Goal: Use online tool/utility: Utilize a website feature to perform a specific function

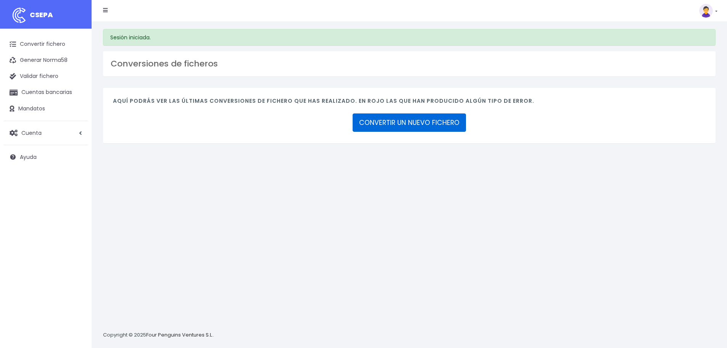
click at [429, 124] on link "CONVERTIR UN NUEVO FICHERO" at bounding box center [409, 122] width 113 height 18
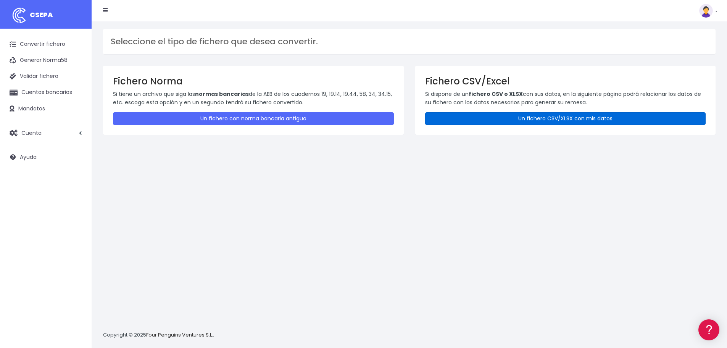
click at [563, 117] on link "Un fichero CSV/XLSX con mis datos" at bounding box center [565, 118] width 281 height 13
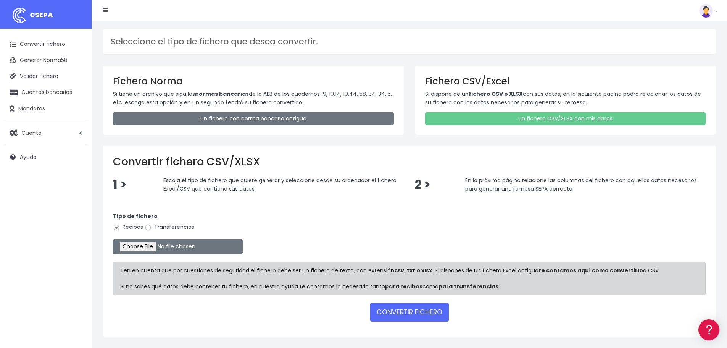
click at [149, 227] on input "Transferencias" at bounding box center [148, 227] width 7 height 7
radio input "true"
click at [162, 249] on input "file" at bounding box center [178, 246] width 130 height 15
type input "C:\fakepath\Fichero Banco DIA DEPORTE 09-25.xlsx"
click at [415, 311] on button "CONVERTIR FICHERO" at bounding box center [409, 312] width 79 height 18
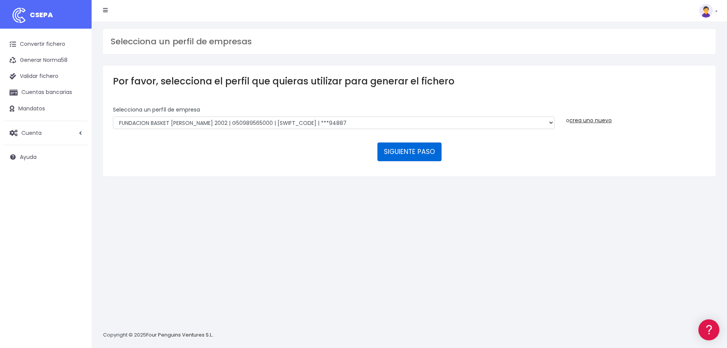
click at [408, 150] on button "SIGUIENTE PASO" at bounding box center [410, 151] width 64 height 18
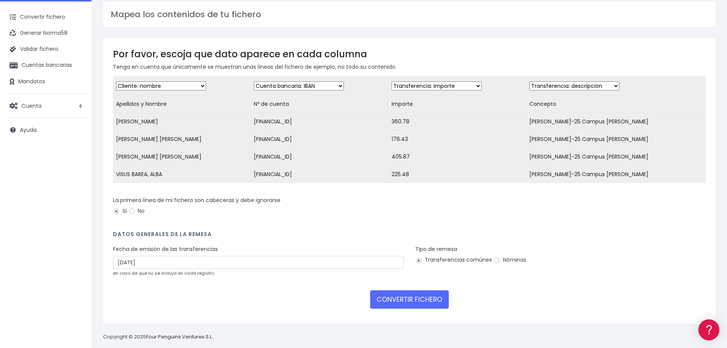
scroll to position [42, 0]
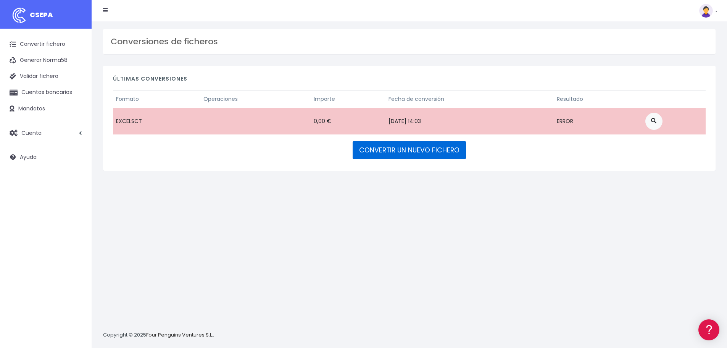
click at [433, 150] on link "CONVERTIR UN NUEVO FICHERO" at bounding box center [409, 150] width 113 height 18
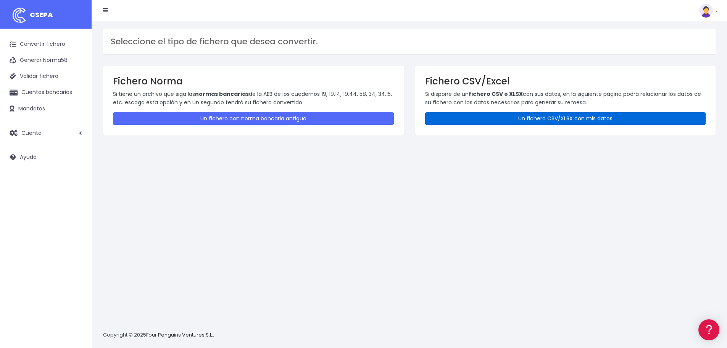
click at [580, 119] on link "Un fichero CSV/XLSX con mis datos" at bounding box center [565, 118] width 281 height 13
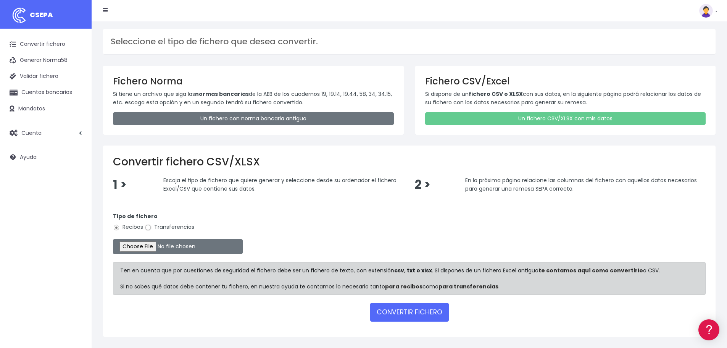
click at [146, 228] on input "Transferencias" at bounding box center [148, 227] width 7 height 7
radio input "true"
click at [156, 240] on input "file" at bounding box center [178, 246] width 130 height 15
type input "C:\fakepath\Fichero Banco DIA DEPORTE 09-25.xlsm"
click at [415, 310] on button "CONVERTIR FICHERO" at bounding box center [409, 312] width 79 height 18
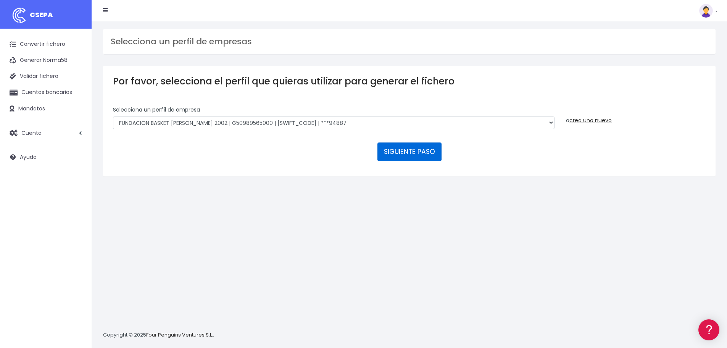
click at [404, 147] on button "SIGUIENTE PASO" at bounding box center [410, 151] width 64 height 18
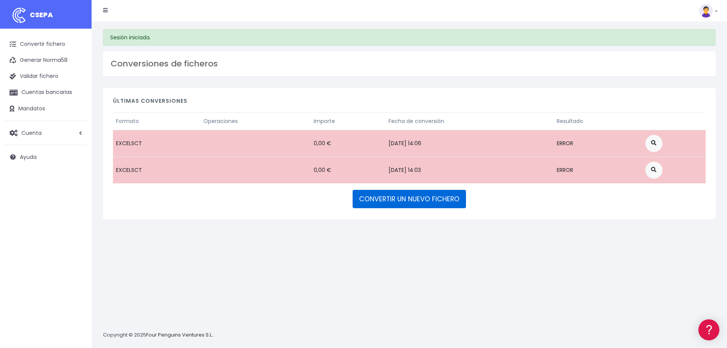
click at [425, 203] on link "CONVERTIR UN NUEVO FICHERO" at bounding box center [409, 199] width 113 height 18
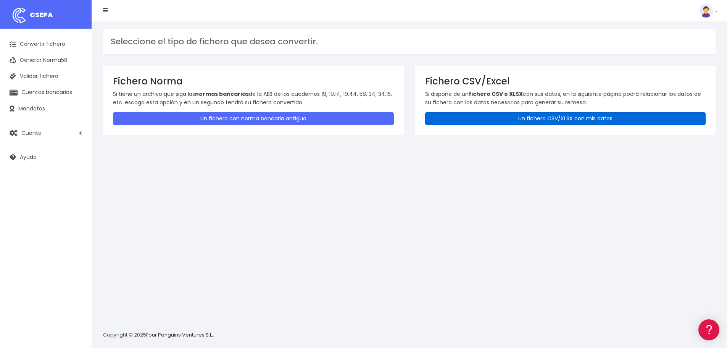
click at [563, 115] on link "Un fichero CSV/XLSX con mis datos" at bounding box center [565, 118] width 281 height 13
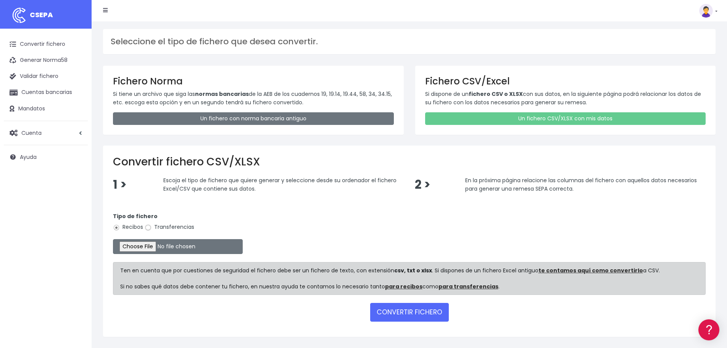
click at [147, 228] on input "Transferencias" at bounding box center [148, 227] width 7 height 7
radio input "true"
click at [153, 249] on input "file" at bounding box center [178, 246] width 130 height 15
type input "C:\fakepath\Fichero Banco DIA DEPORTE 09-25.xlsx"
click at [403, 314] on button "CONVERTIR FICHERO" at bounding box center [409, 312] width 79 height 18
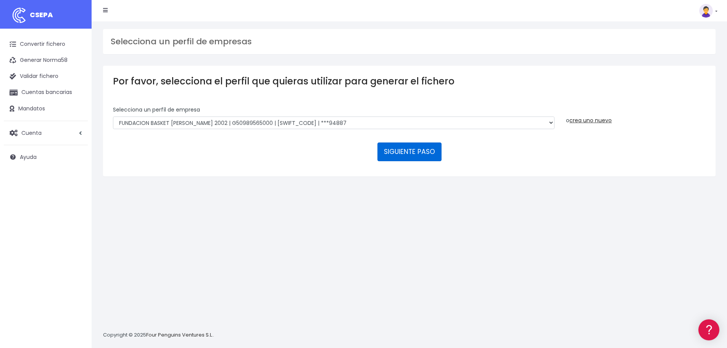
click at [418, 154] on button "SIGUIENTE PASO" at bounding box center [410, 151] width 64 height 18
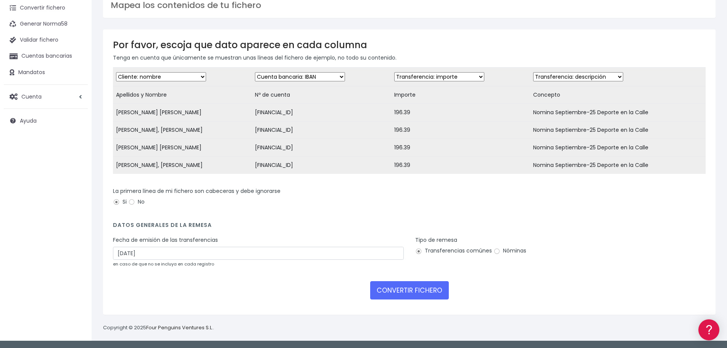
scroll to position [42, 0]
click at [501, 249] on label "Nóminas" at bounding box center [510, 251] width 33 height 8
click at [501, 249] on input "Nóminas" at bounding box center [497, 251] width 7 height 7
radio input "true"
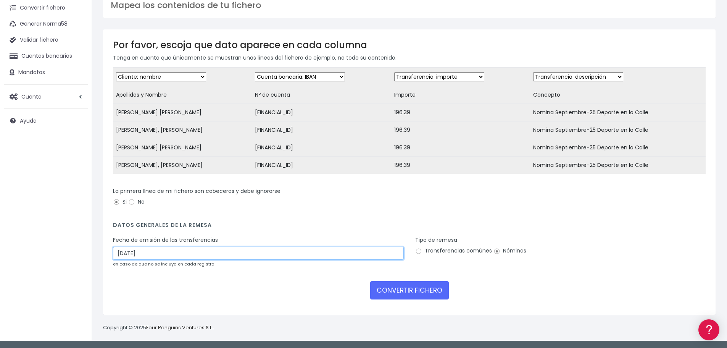
click at [241, 254] on input "[DATE]" at bounding box center [258, 253] width 291 height 13
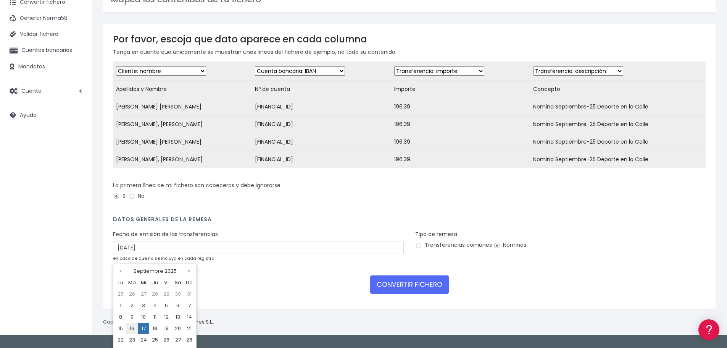
click at [131, 328] on td "16" at bounding box center [131, 328] width 11 height 11
type input "[DATE]"
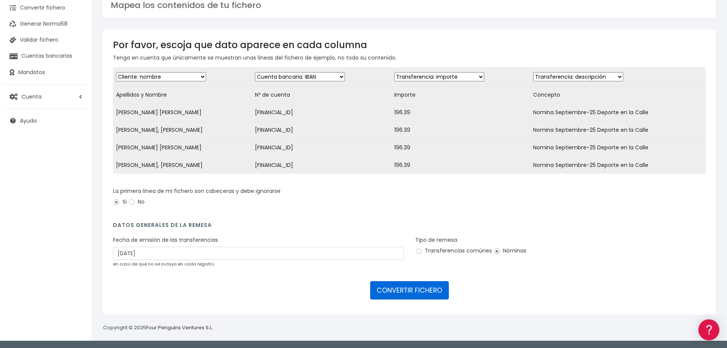
click at [431, 289] on button "CONVERTIR FICHERO" at bounding box center [409, 290] width 79 height 18
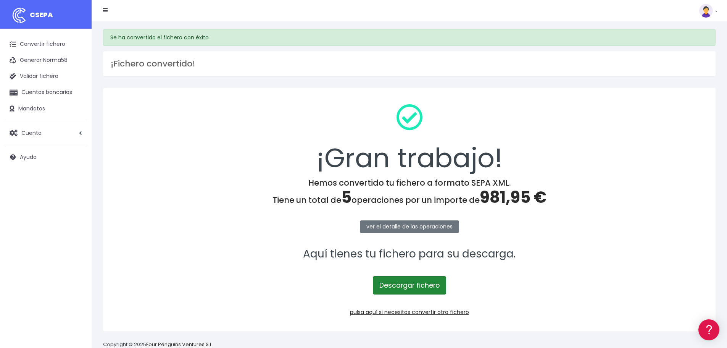
click at [419, 283] on link "Descargar fichero" at bounding box center [409, 285] width 73 height 18
